Goal: Information Seeking & Learning: Learn about a topic

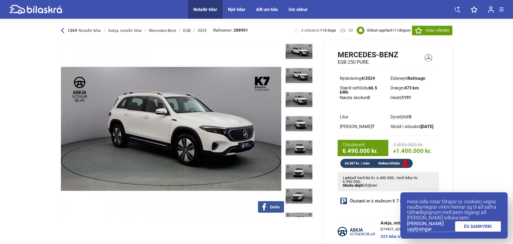
click at [472, 226] on link "ÉG SAMÞYKKI" at bounding box center [478, 227] width 46 height 10
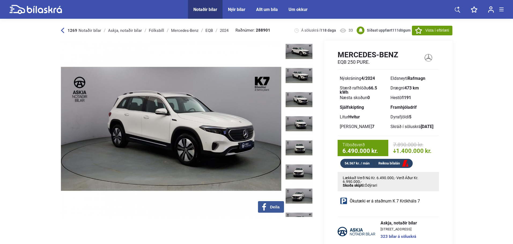
click at [267, 31] on div "1269 Notaðir bílar Askja, notaðir bílar [GEOGRAPHIC_DATA] Mercedes-Benz EQB 202…" at bounding box center [257, 30] width 392 height 21
click at [260, 29] on b "288901" at bounding box center [263, 30] width 14 height 4
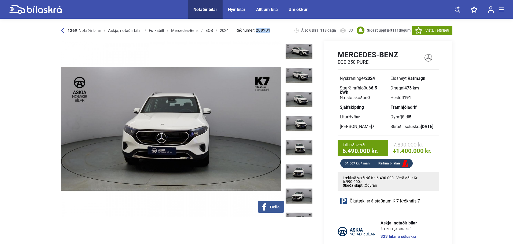
click at [193, 48] on img at bounding box center [171, 129] width 221 height 177
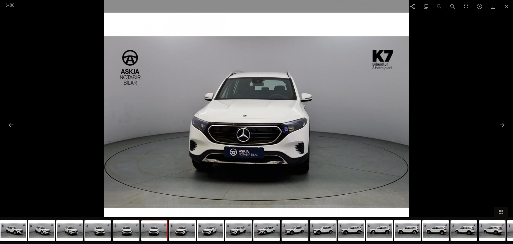
click at [94, 69] on div at bounding box center [256, 122] width 513 height 244
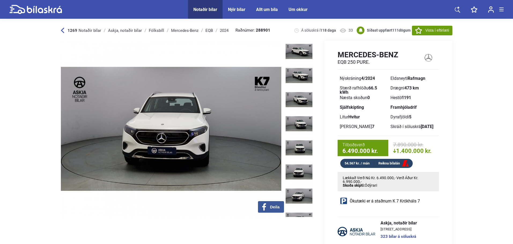
click at [235, 36] on div "1269 Notaðir bílar Askja, notaðir bílar [GEOGRAPHIC_DATA] Mercedes-Benz EQB 202…" at bounding box center [257, 30] width 392 height 21
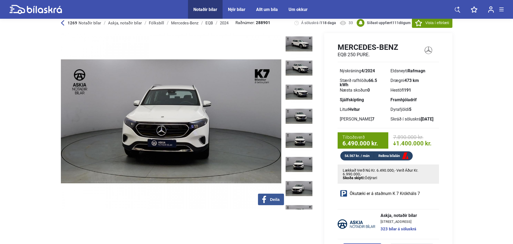
scroll to position [8, 0]
